Goal: Contribute content: Add original content to the website for others to see

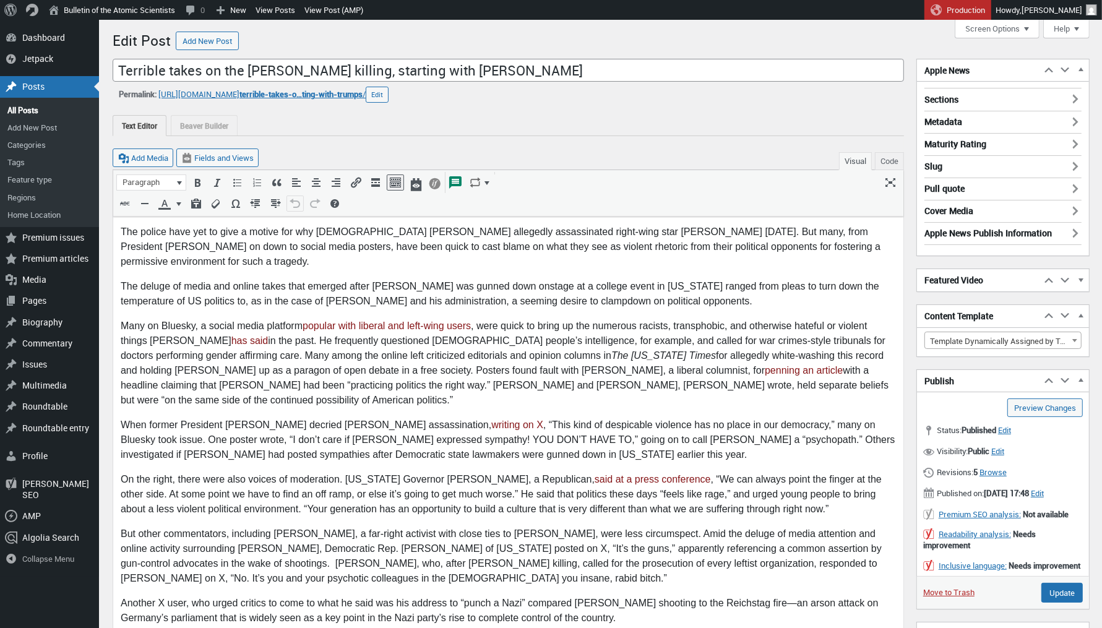
scroll to position [9, 0]
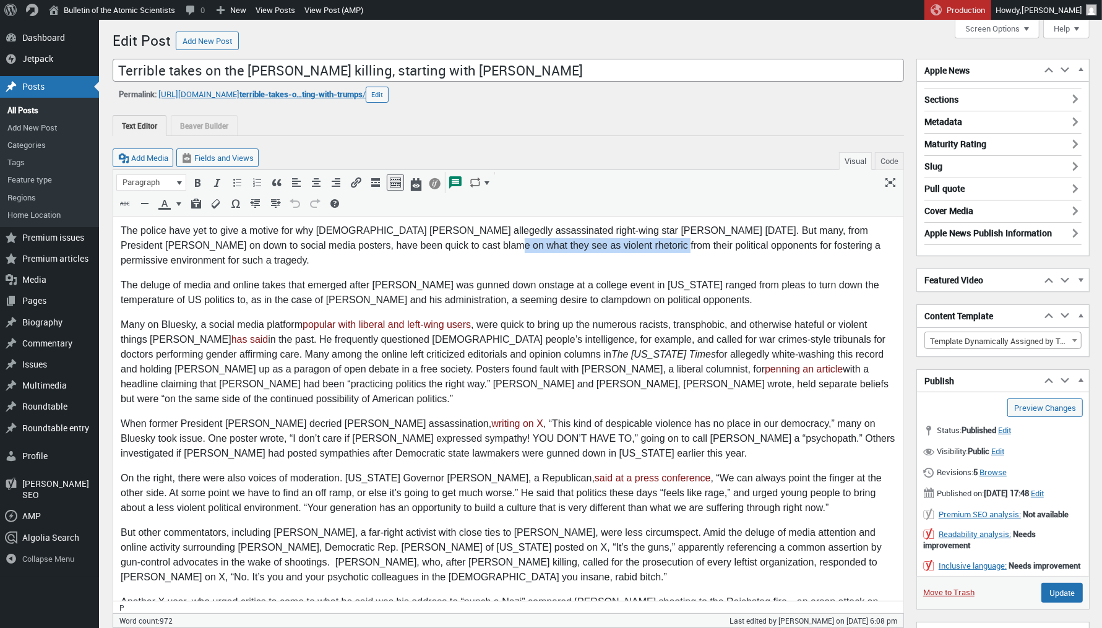
drag, startPoint x: 418, startPoint y: 250, endPoint x: 584, endPoint y: 245, distance: 166.6
click at [584, 245] on p "The police have yet to give a motive for why 22-year-old Tyler Robinson alleged…" at bounding box center [508, 245] width 776 height 45
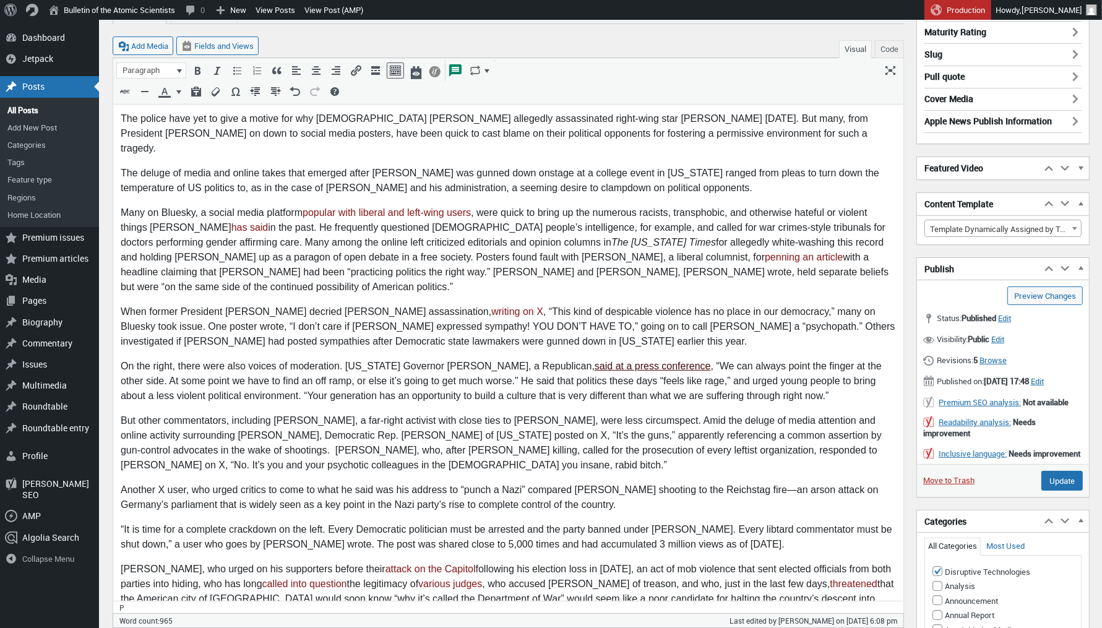
scroll to position [115, 0]
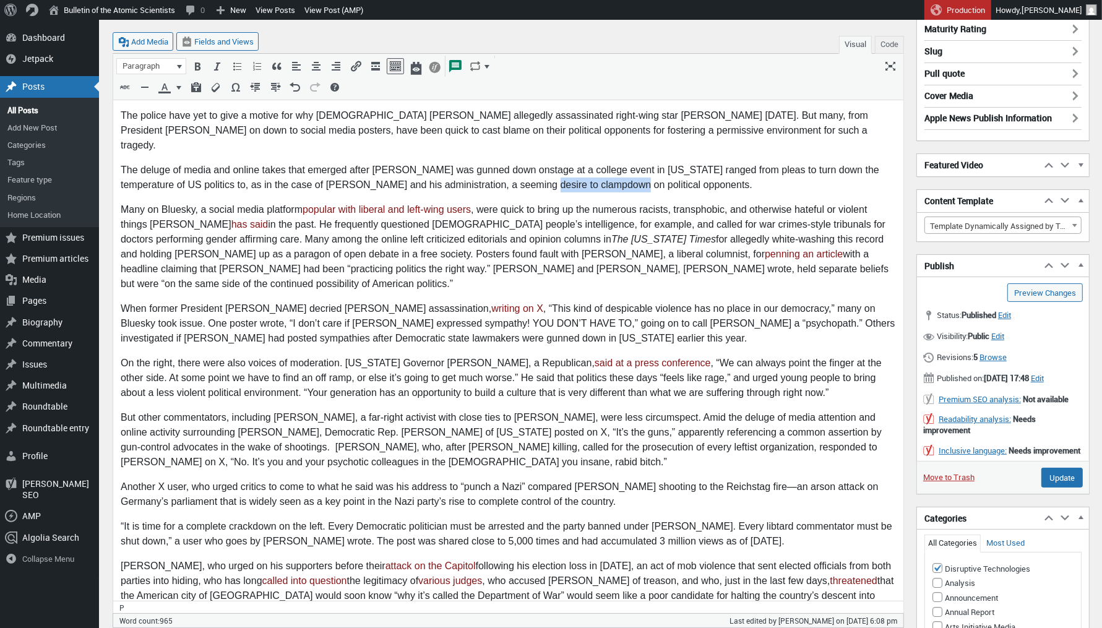
drag, startPoint x: 612, startPoint y: 172, endPoint x: 531, endPoint y: 167, distance: 80.6
click at [531, 167] on p "The deluge of media and online takes that emerged after Kirk was gunned down on…" at bounding box center [508, 178] width 776 height 30
drag, startPoint x: 462, startPoint y: 171, endPoint x: 422, endPoint y: 173, distance: 40.9
click at [422, 173] on p "The deluge of media and online takes that emerged after Kirk was gunned down on…" at bounding box center [508, 178] width 776 height 30
click at [390, 173] on p "The deluge of media and online takes that emerged after Kirk was gunned down on…" at bounding box center [508, 178] width 776 height 30
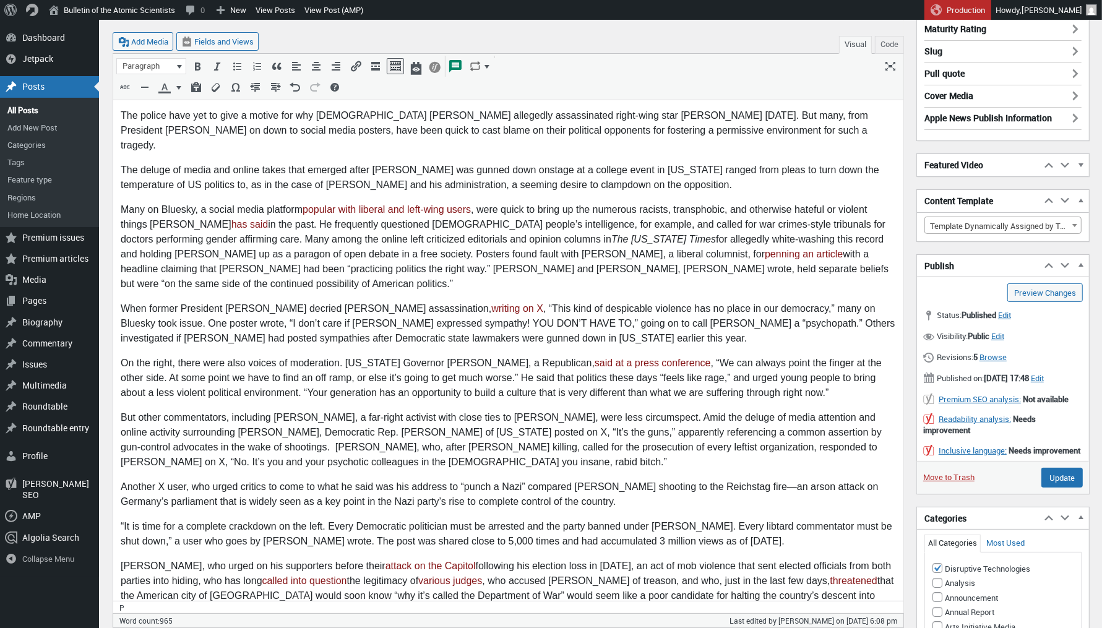
click at [381, 172] on p "The deluge of media and online takes that emerged after Kirk was gunned down on…" at bounding box center [508, 178] width 776 height 30
drag, startPoint x: 452, startPoint y: 171, endPoint x: 415, endPoint y: 173, distance: 37.2
click at [415, 173] on p "The deluge of media and online takes that emerged after Kirk was gunned down on…" at bounding box center [508, 178] width 776 height 30
click at [1066, 488] on input "Update" at bounding box center [1062, 478] width 41 height 20
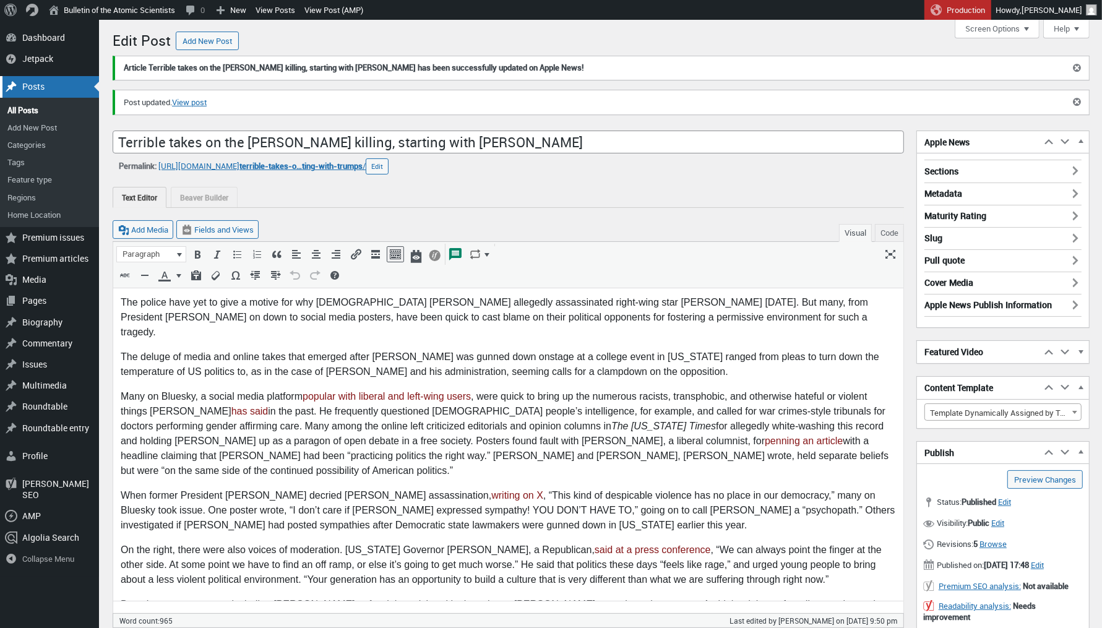
click at [62, 85] on div "Posts" at bounding box center [49, 86] width 99 height 21
